Goal: Find specific page/section: Find specific page/section

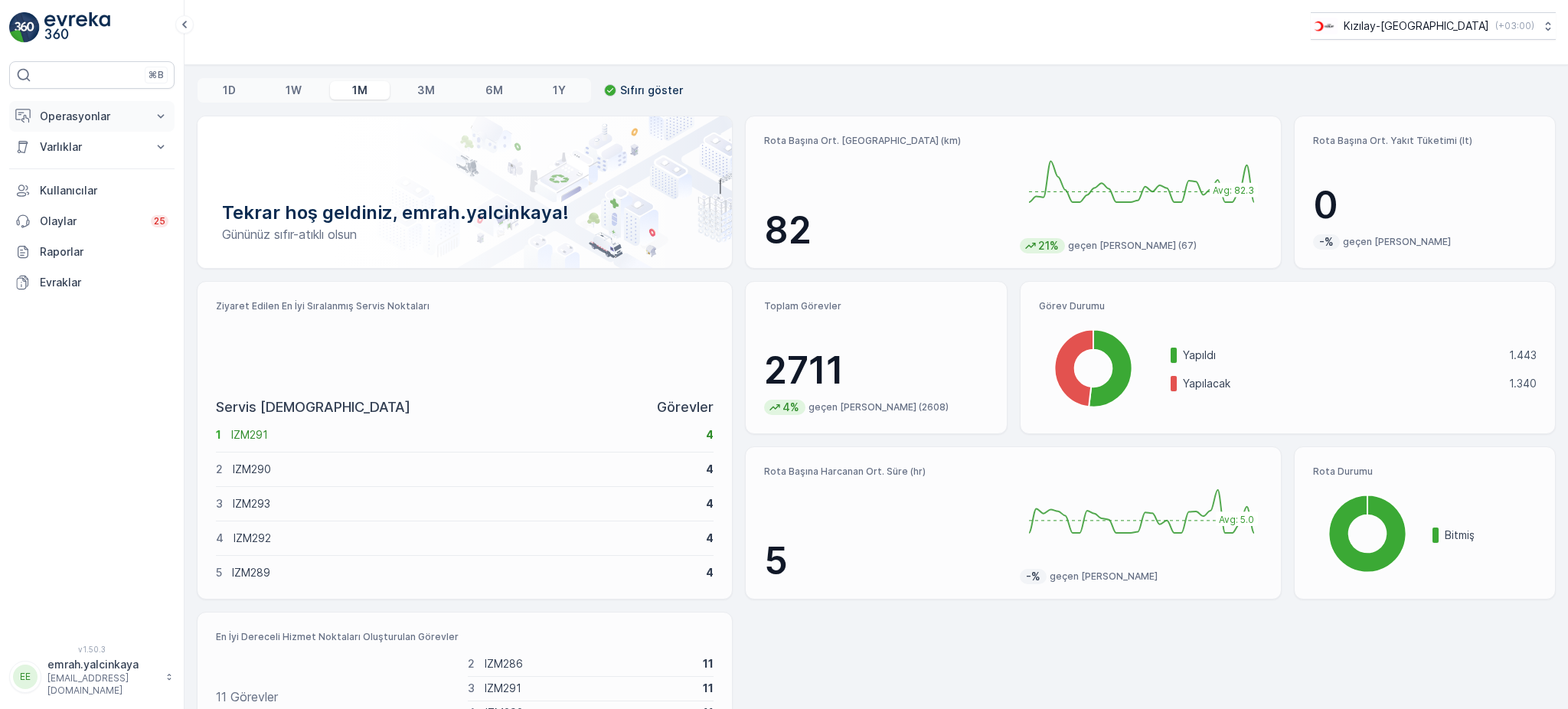
click at [90, 117] on p "Operasyonlar" at bounding box center [91, 116] width 104 height 15
click at [102, 180] on p "Rotalar & Görevler" at bounding box center [86, 185] width 95 height 15
